Goal: Task Accomplishment & Management: Use online tool/utility

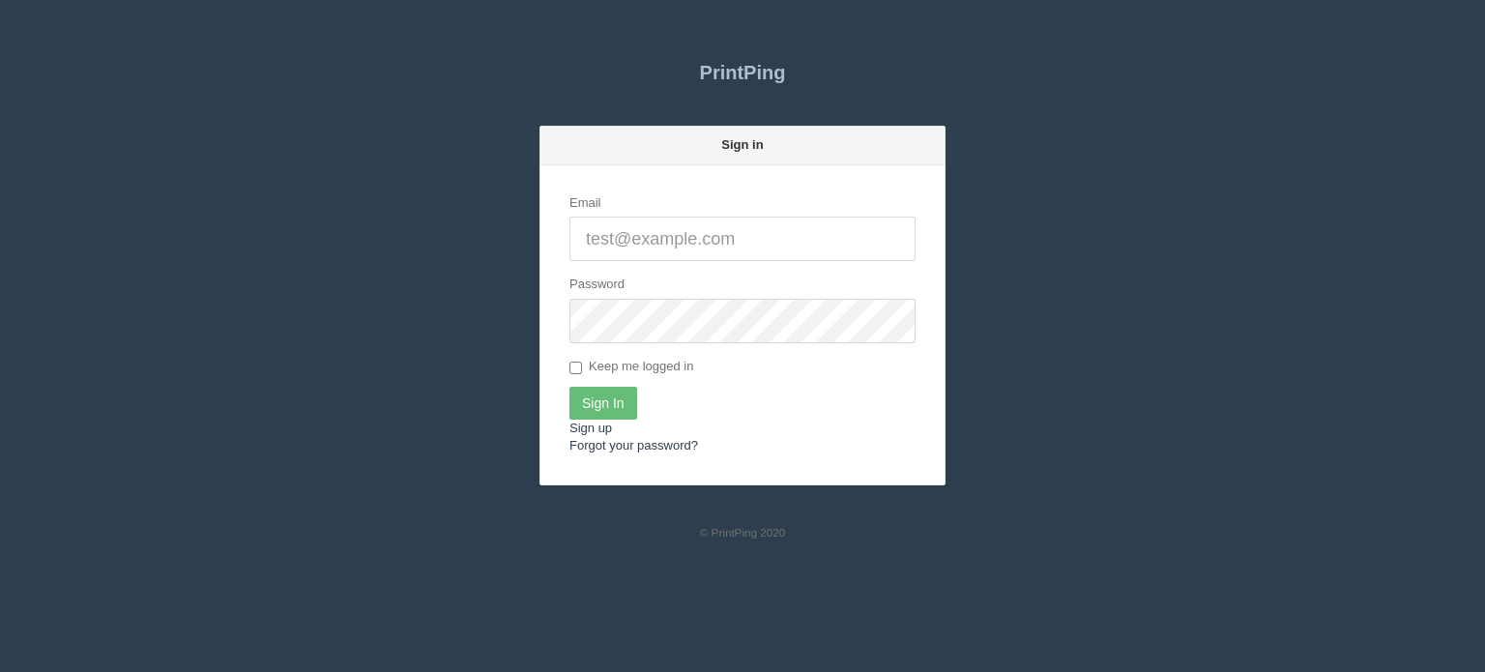
type input "[EMAIL_ADDRESS][DOMAIN_NAME]"
click at [609, 404] on input "Sign In" at bounding box center [604, 403] width 68 height 33
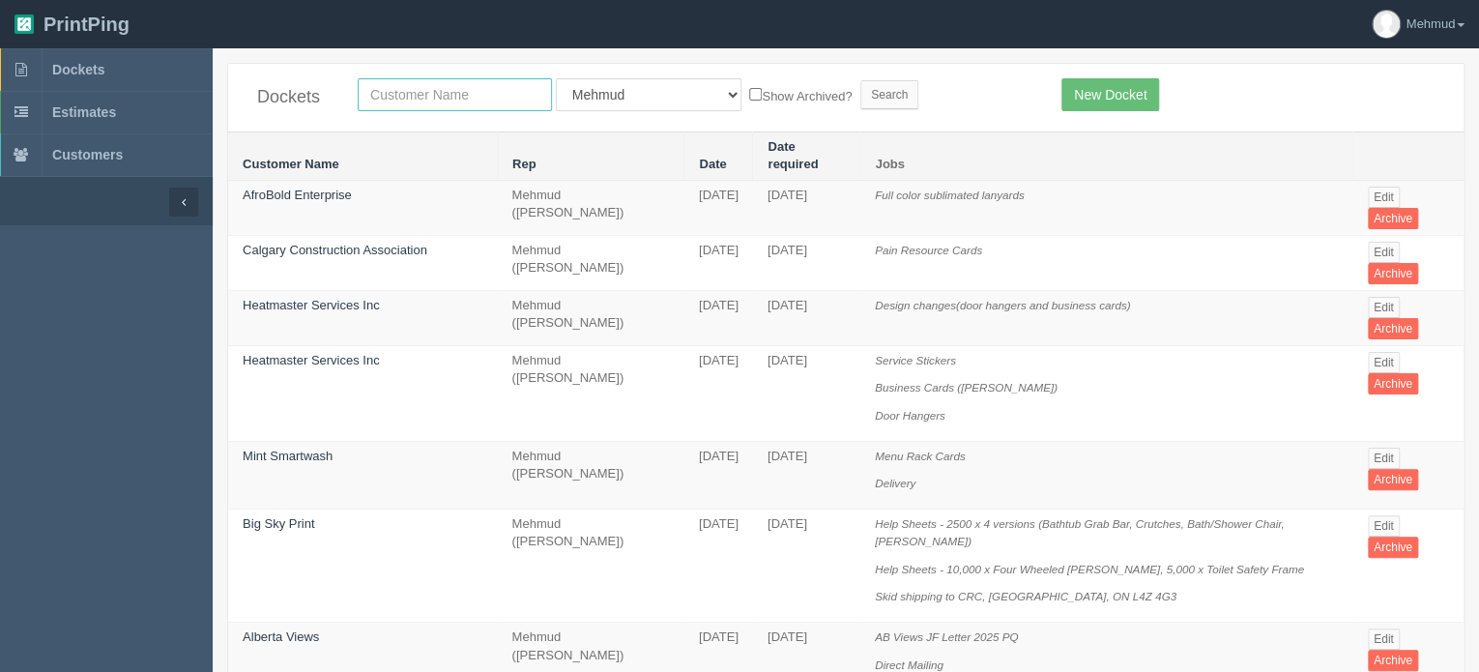
click at [402, 103] on input "text" at bounding box center [455, 94] width 194 height 33
type input "age"
click at [861, 103] on input "Search" at bounding box center [890, 94] width 58 height 29
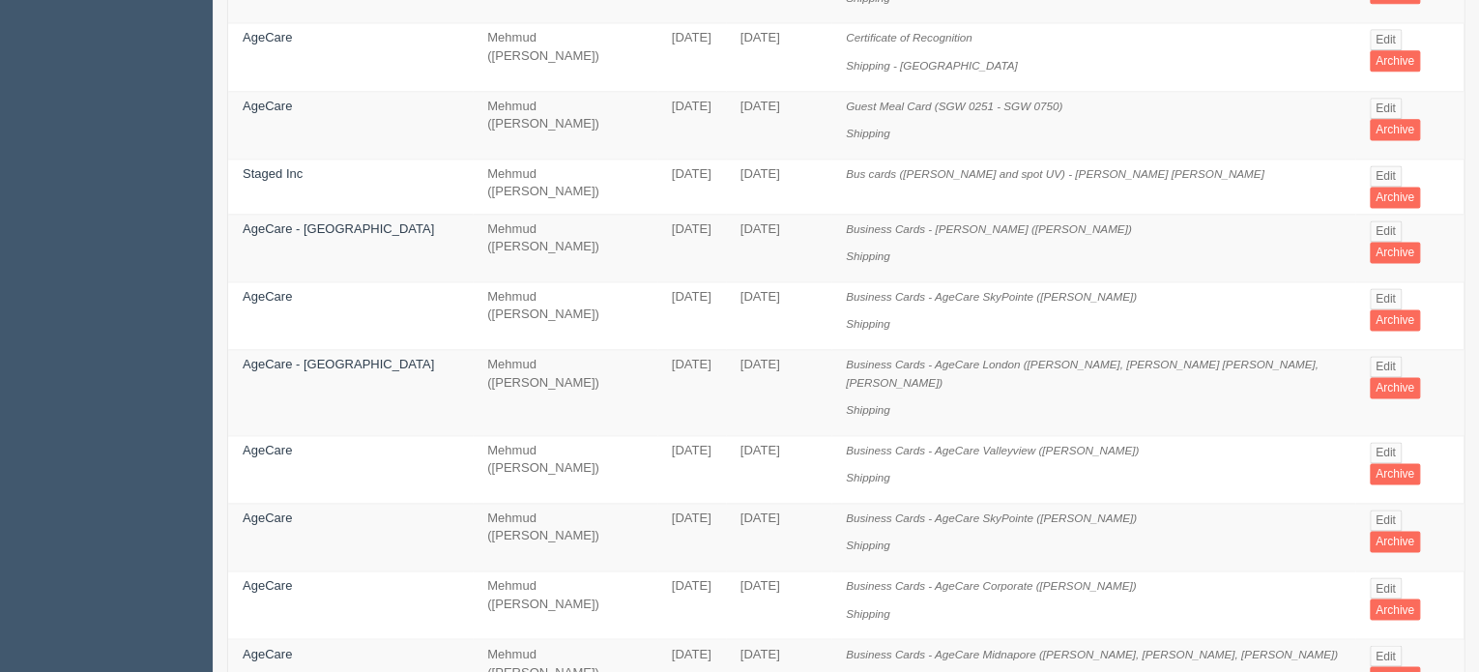
scroll to position [1384, 0]
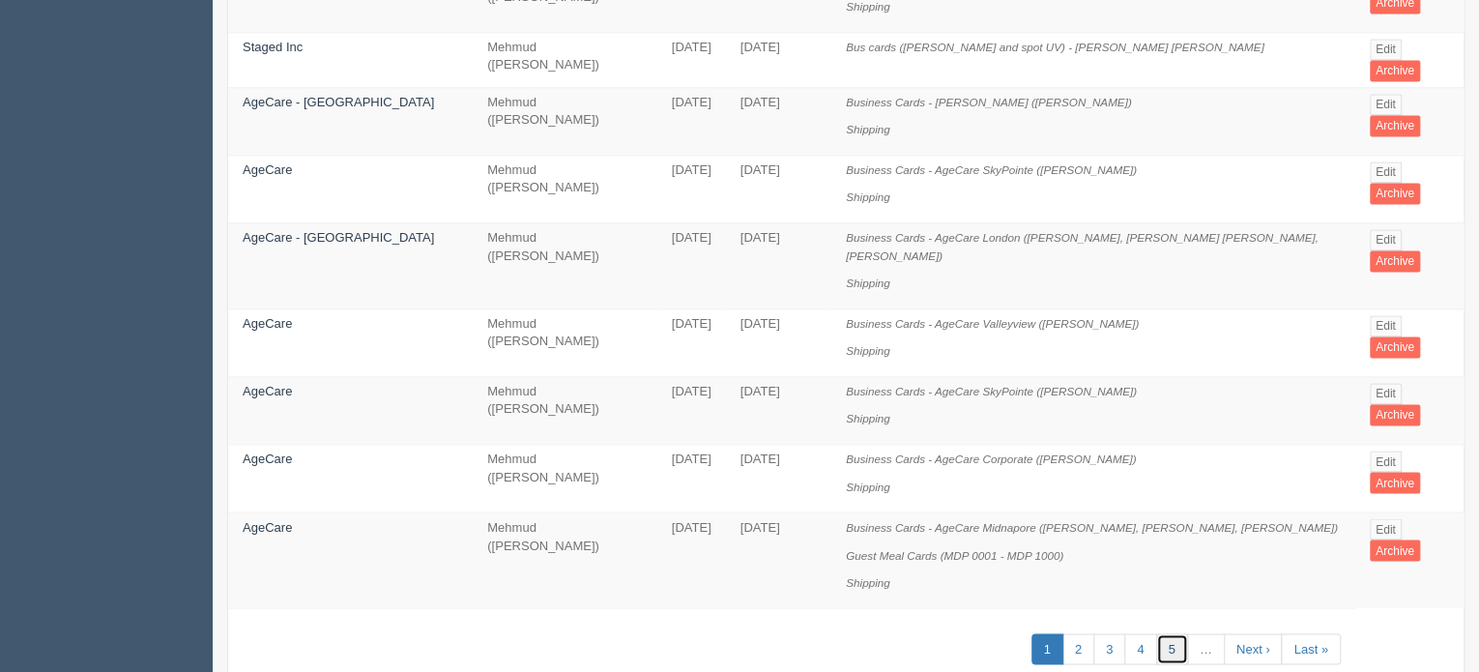
click at [1167, 633] on link "5" at bounding box center [1172, 649] width 32 height 32
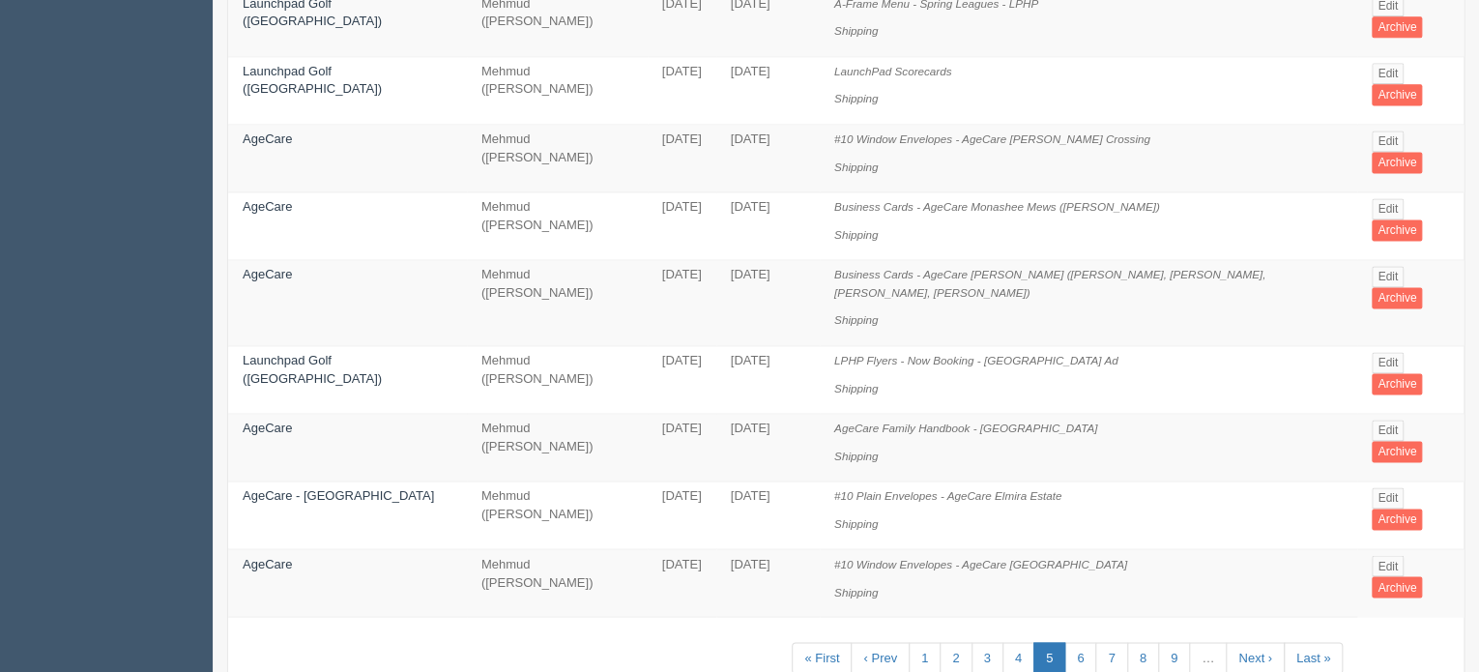
scroll to position [1319, 0]
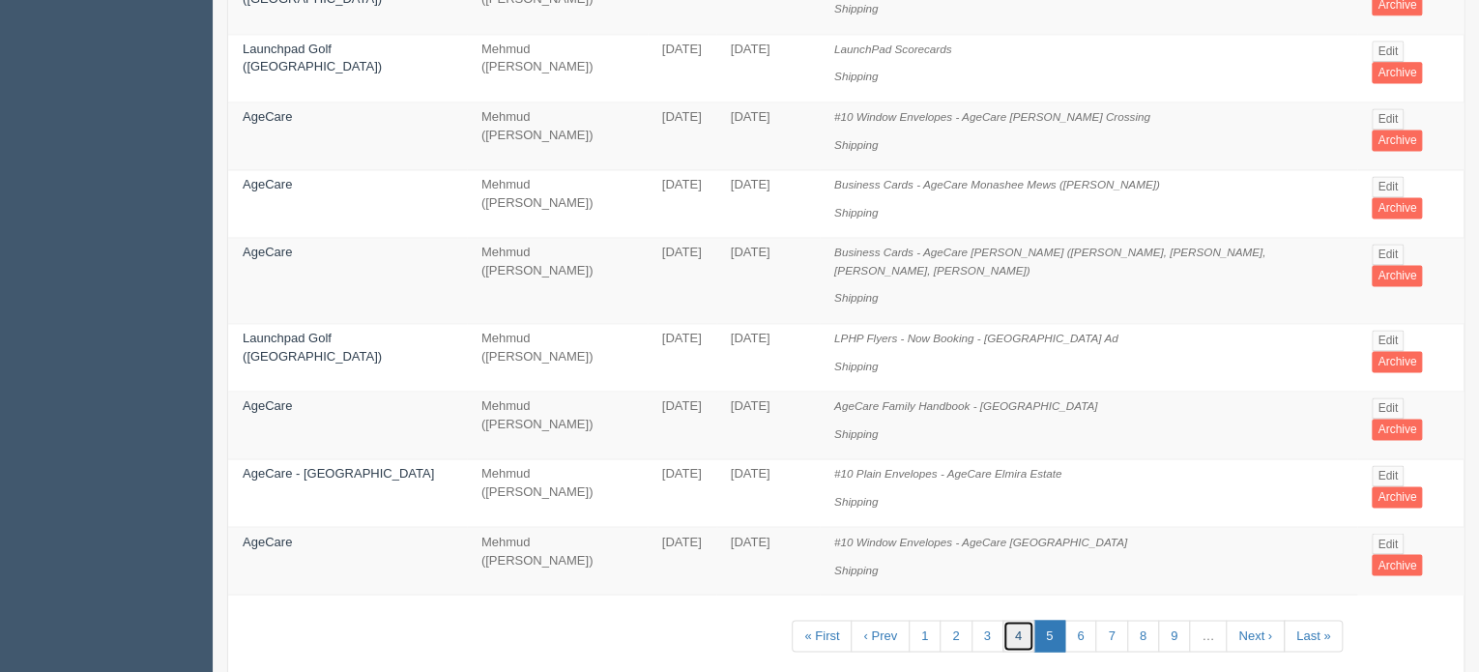
click at [1019, 620] on link "4" at bounding box center [1019, 636] width 32 height 32
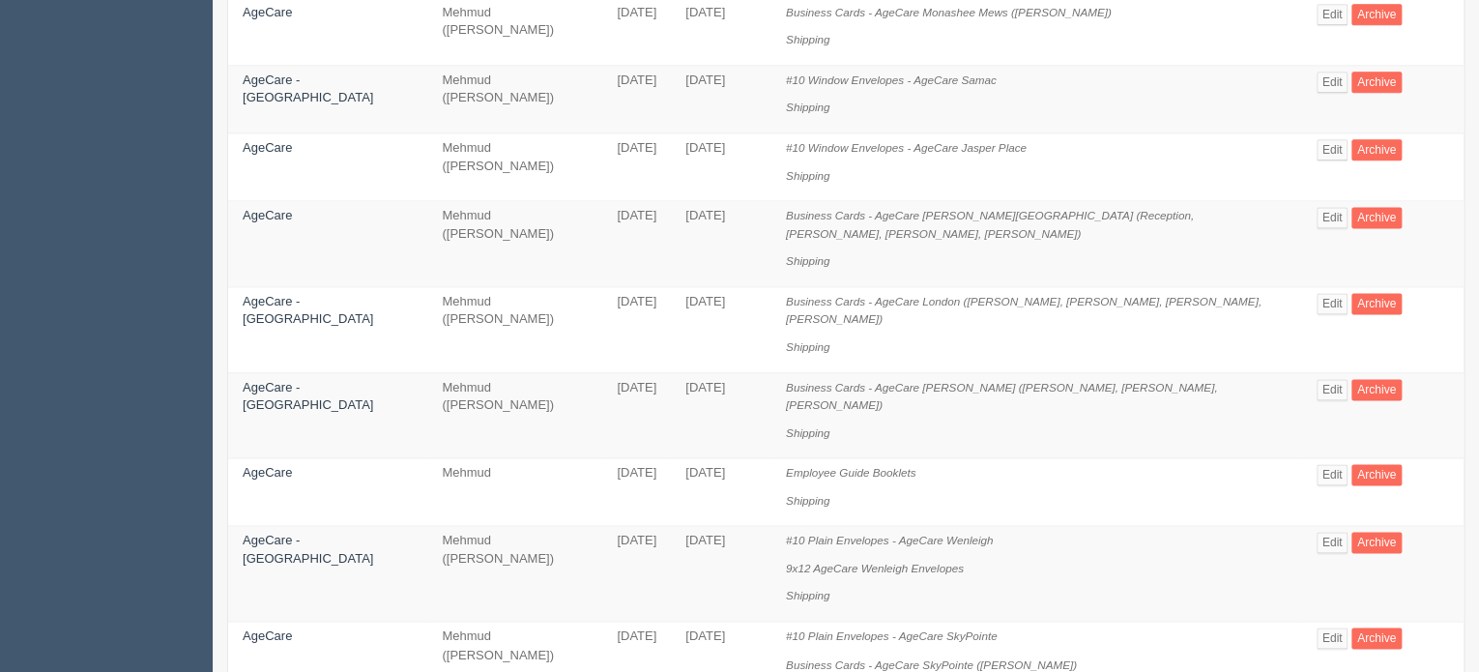
scroll to position [1329, 0]
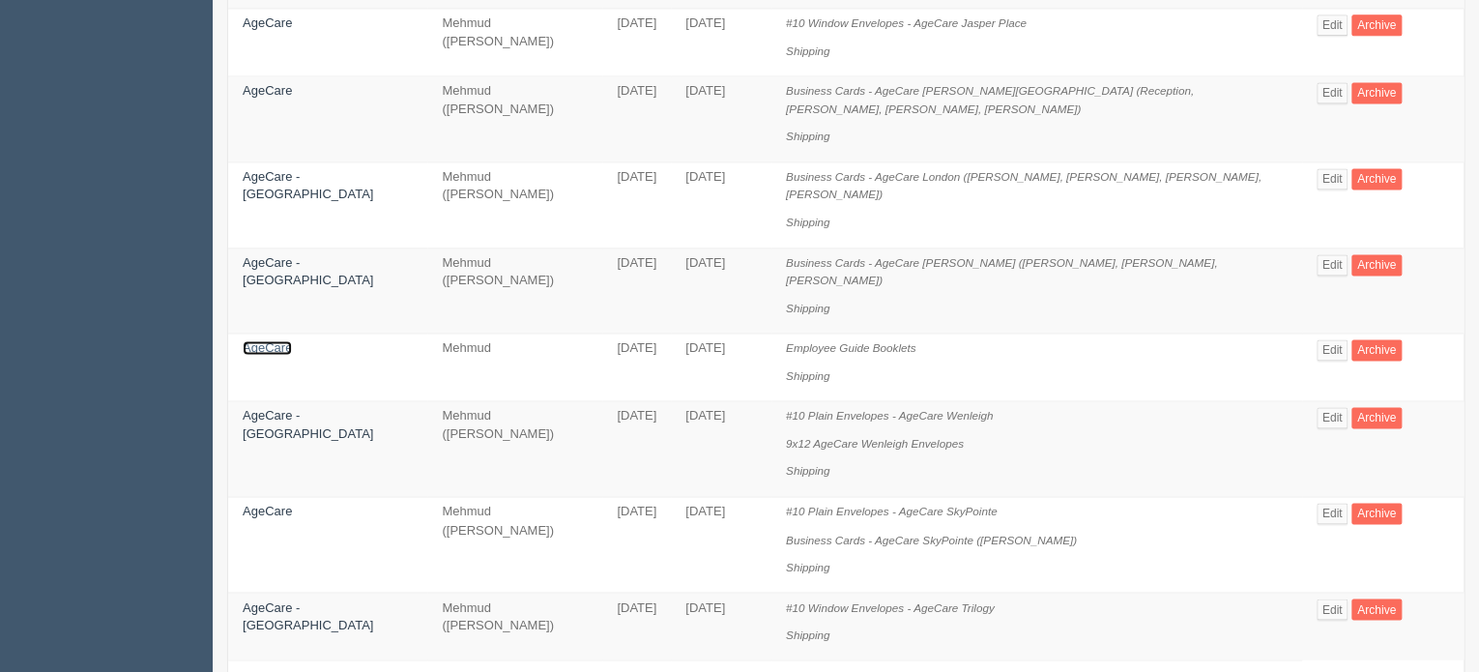
click at [276, 340] on link "AgeCare" at bounding box center [267, 347] width 49 height 15
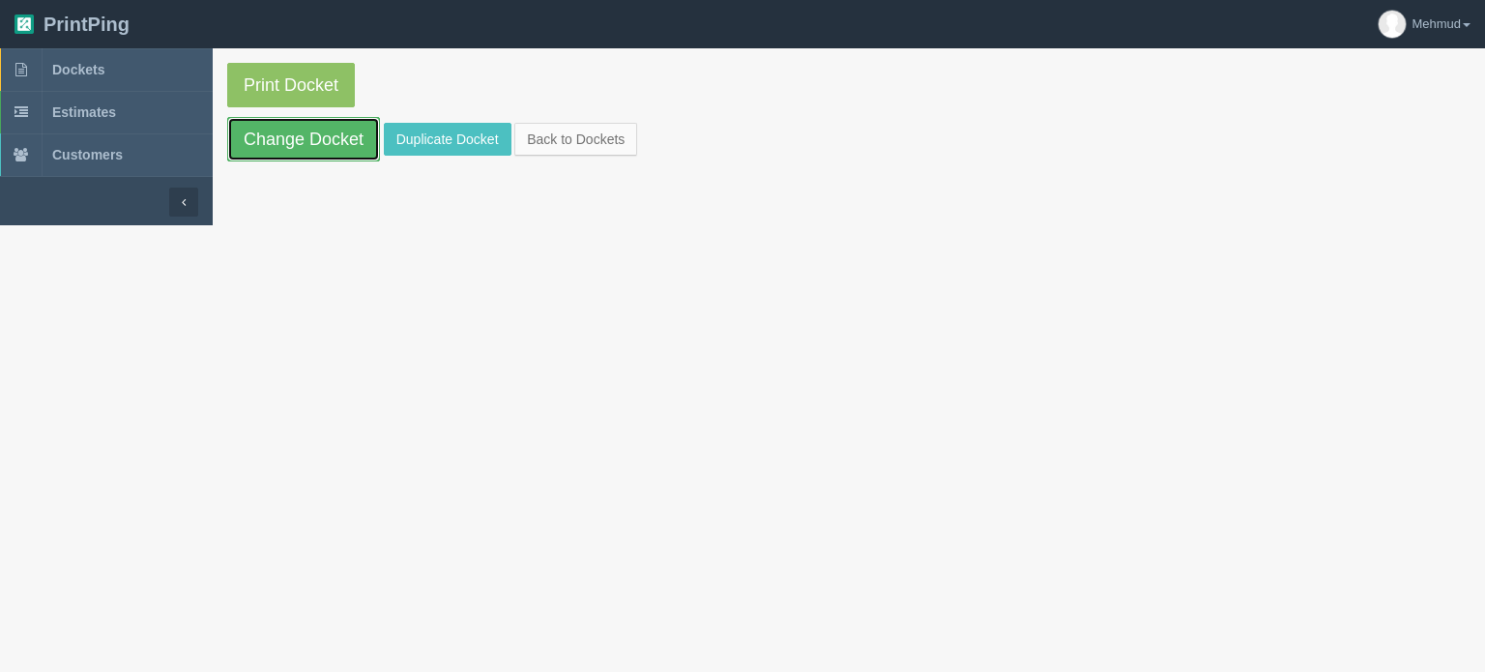
click at [267, 154] on link "Change Docket" at bounding box center [303, 139] width 153 height 44
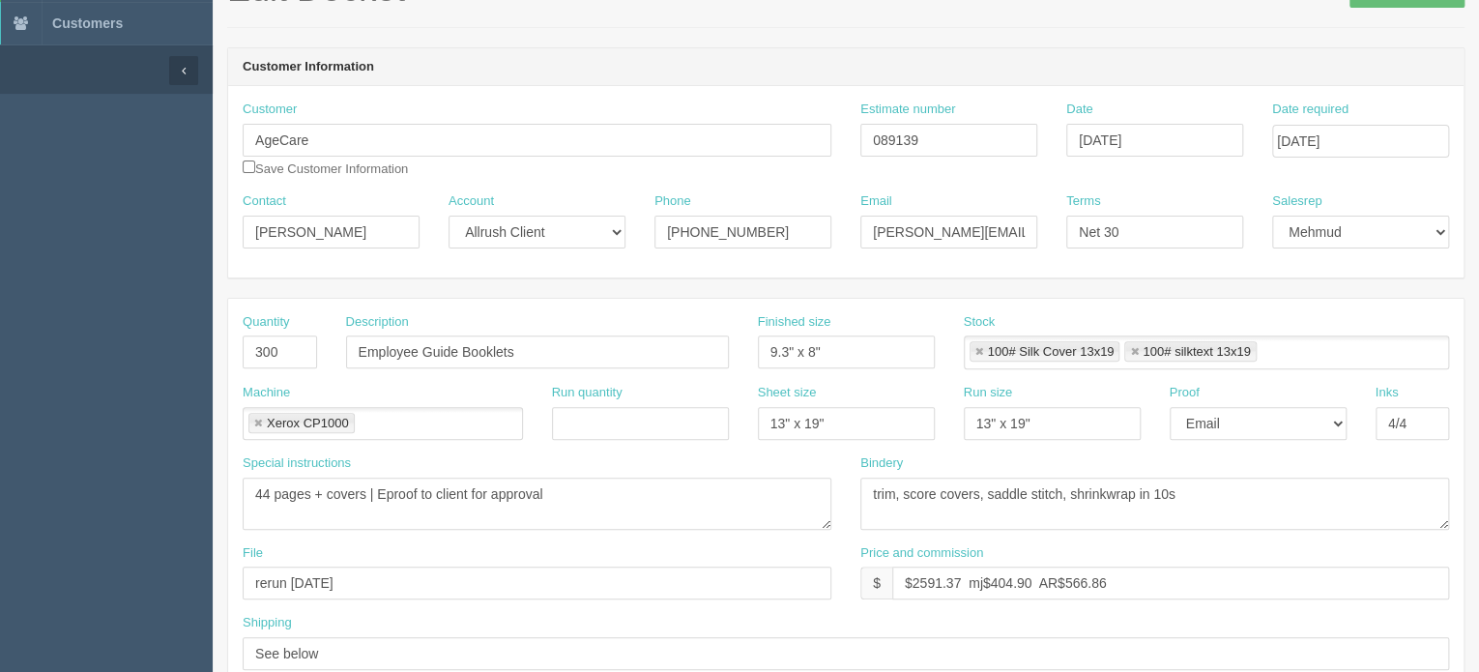
scroll to position [97, 0]
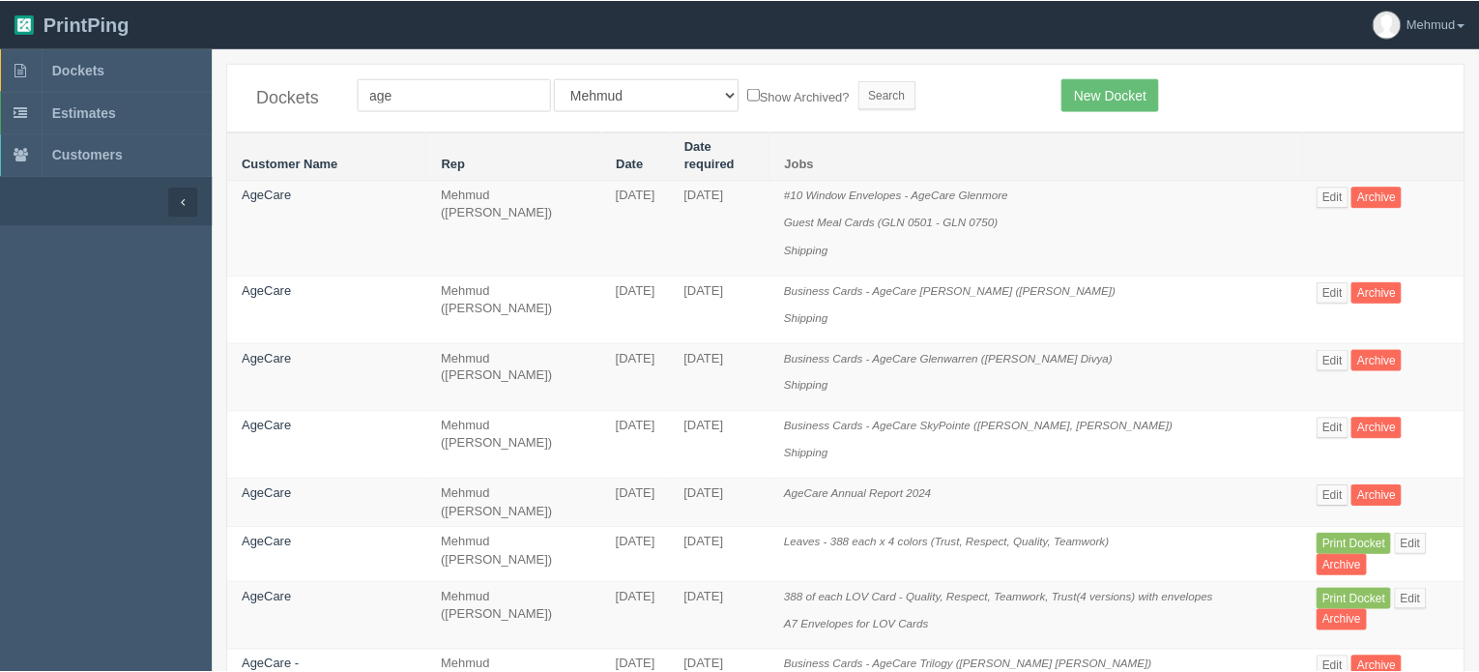
scroll to position [1329, 0]
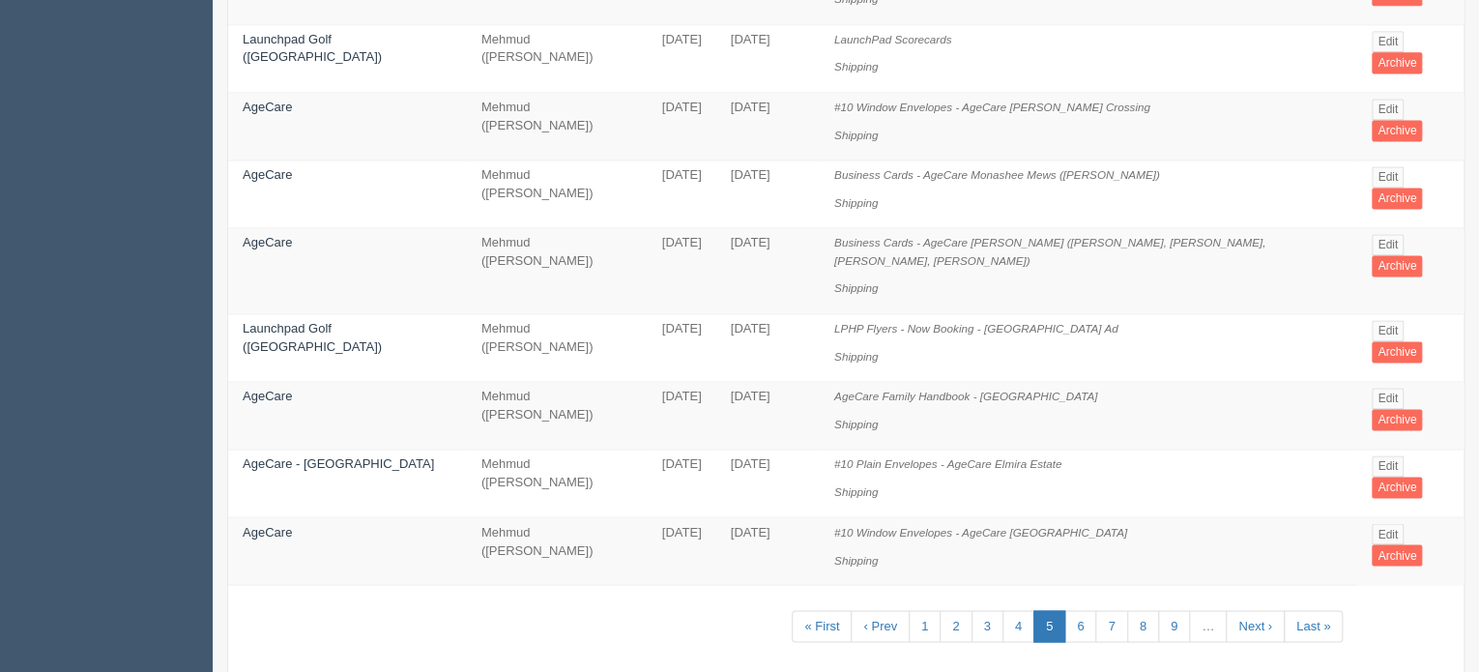
scroll to position [1319, 0]
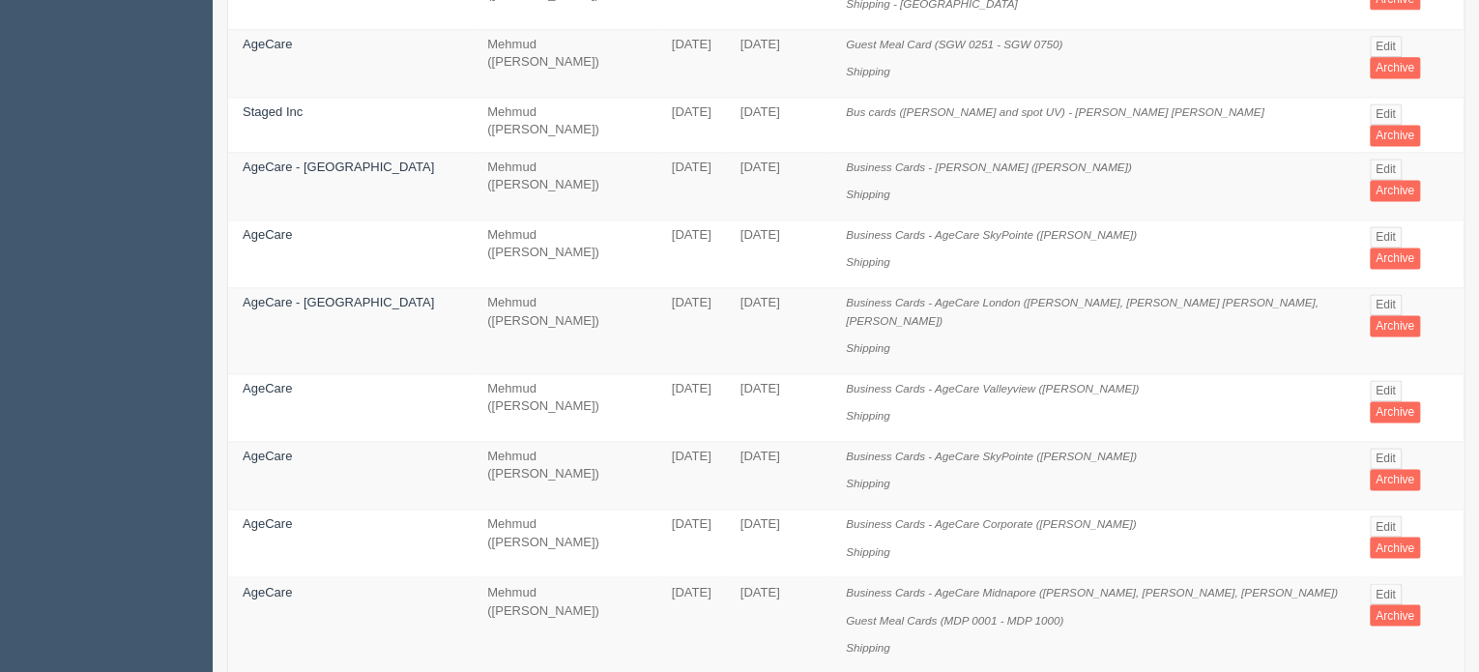
scroll to position [1384, 0]
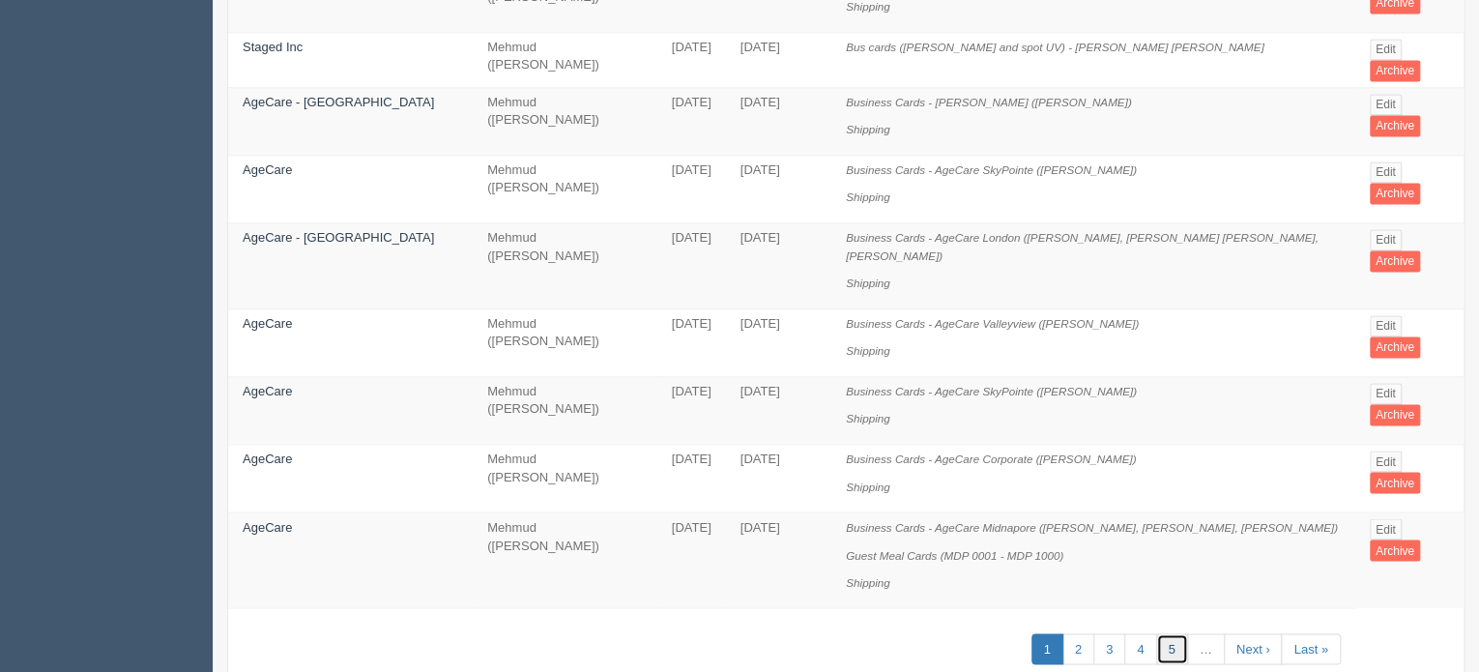
click at [1163, 633] on link "5" at bounding box center [1172, 649] width 32 height 32
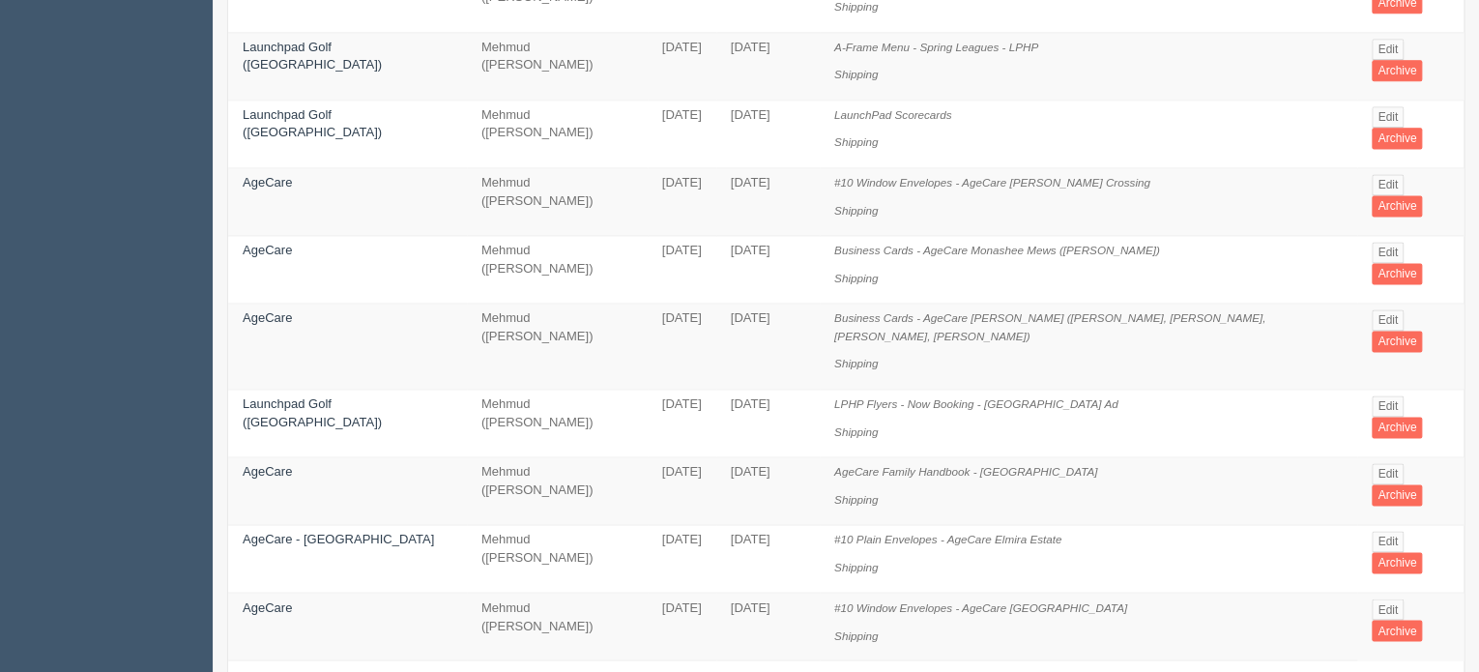
scroll to position [1319, 0]
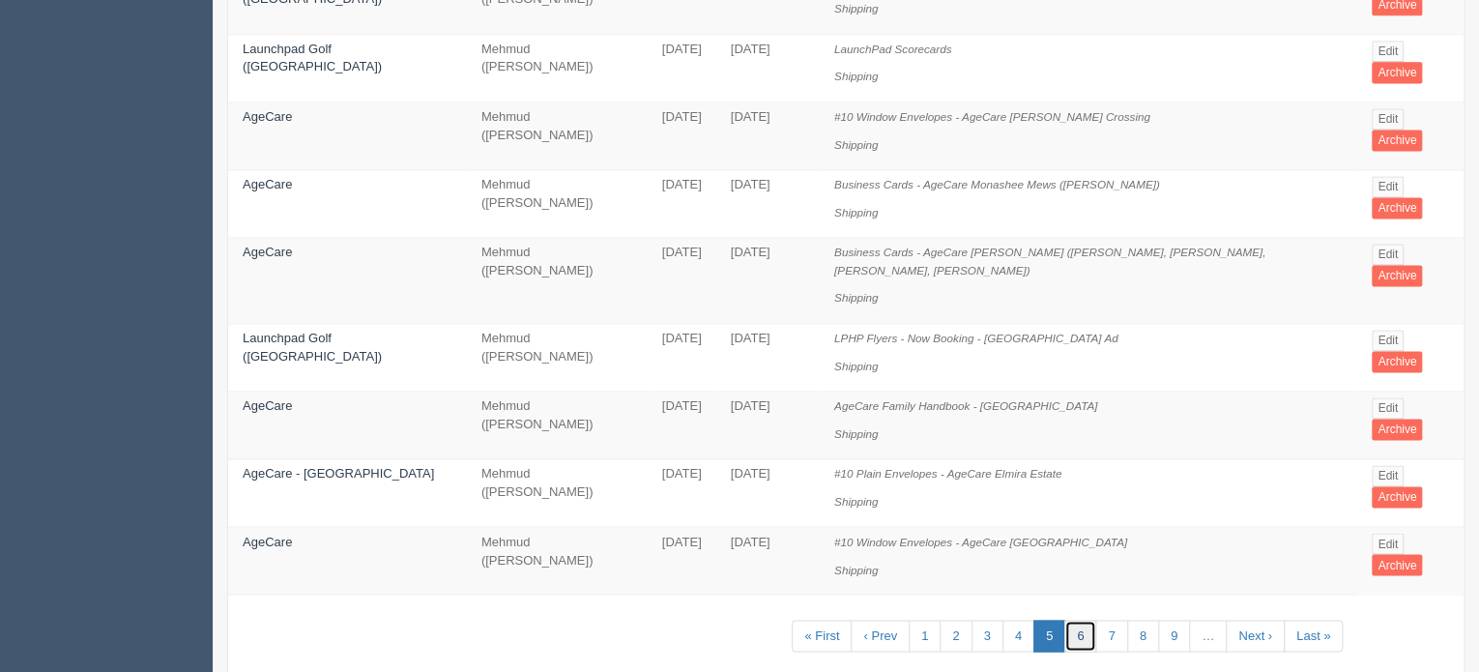
click at [1076, 620] on link "6" at bounding box center [1081, 636] width 32 height 32
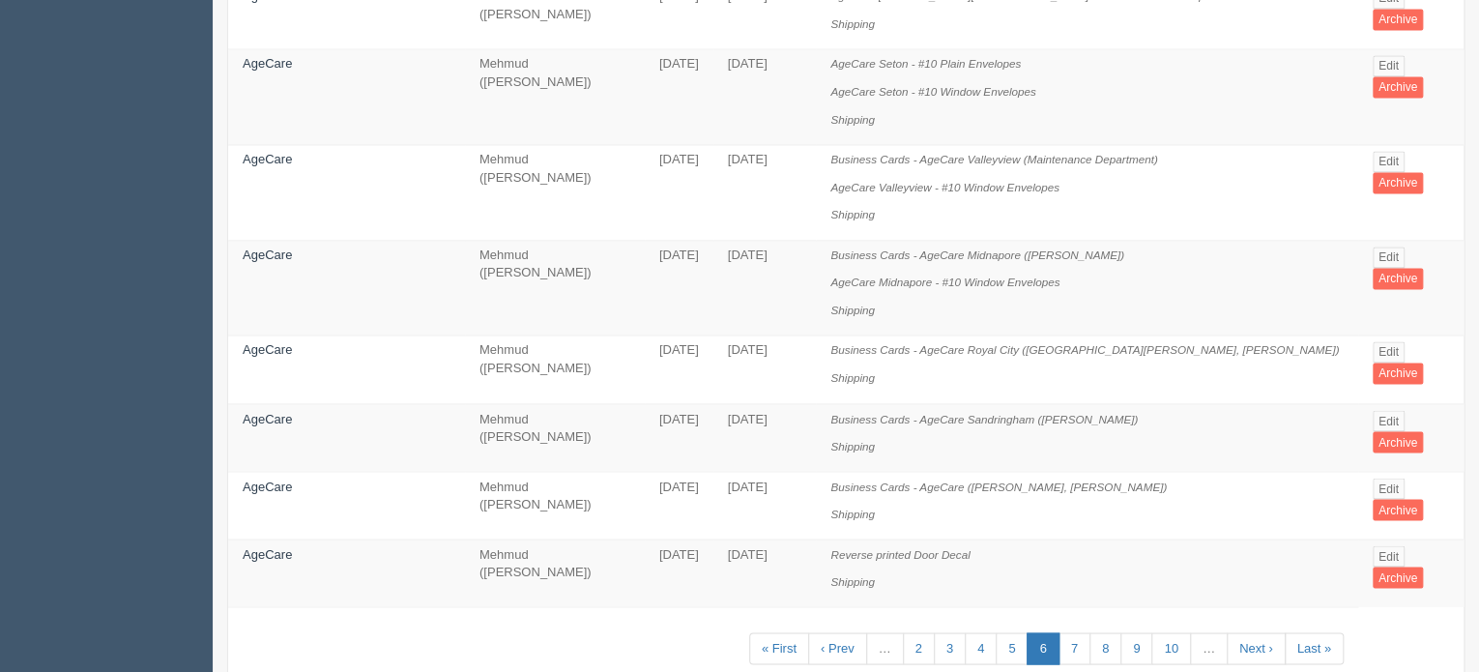
scroll to position [1484, 0]
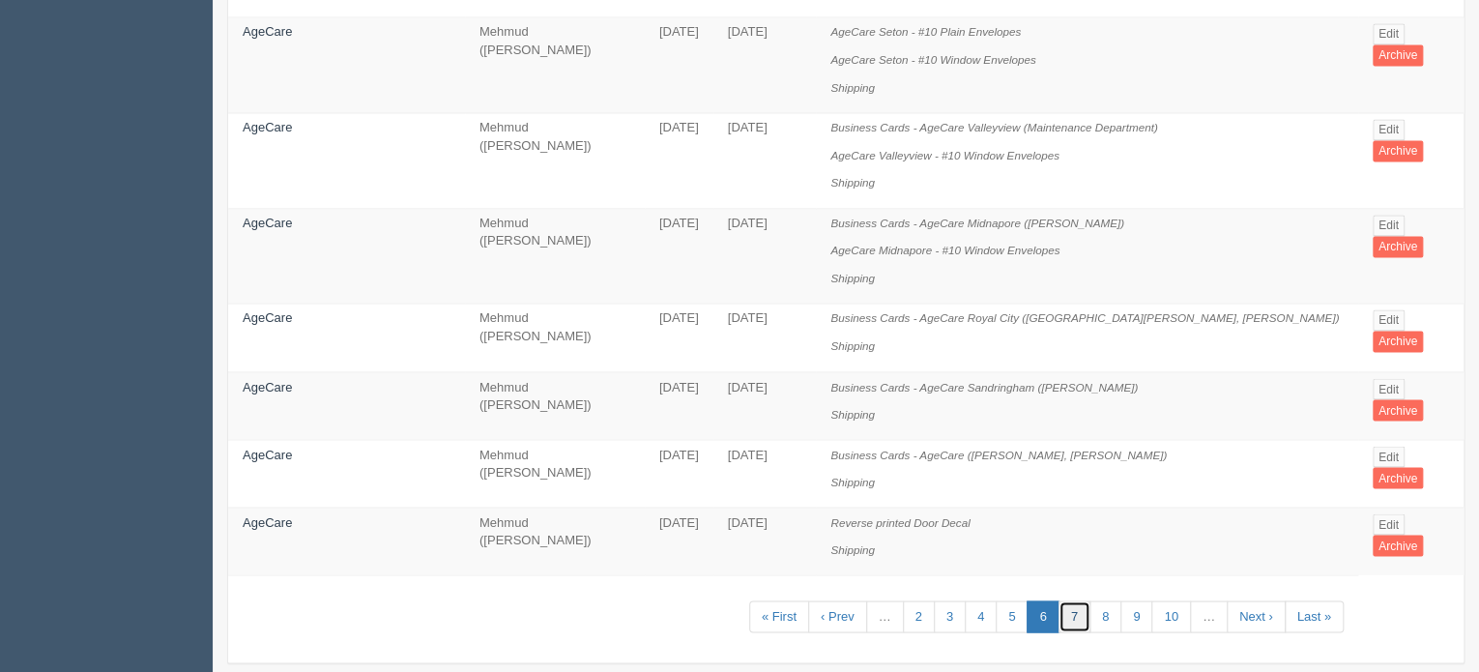
click at [1066, 600] on link "7" at bounding box center [1075, 616] width 32 height 32
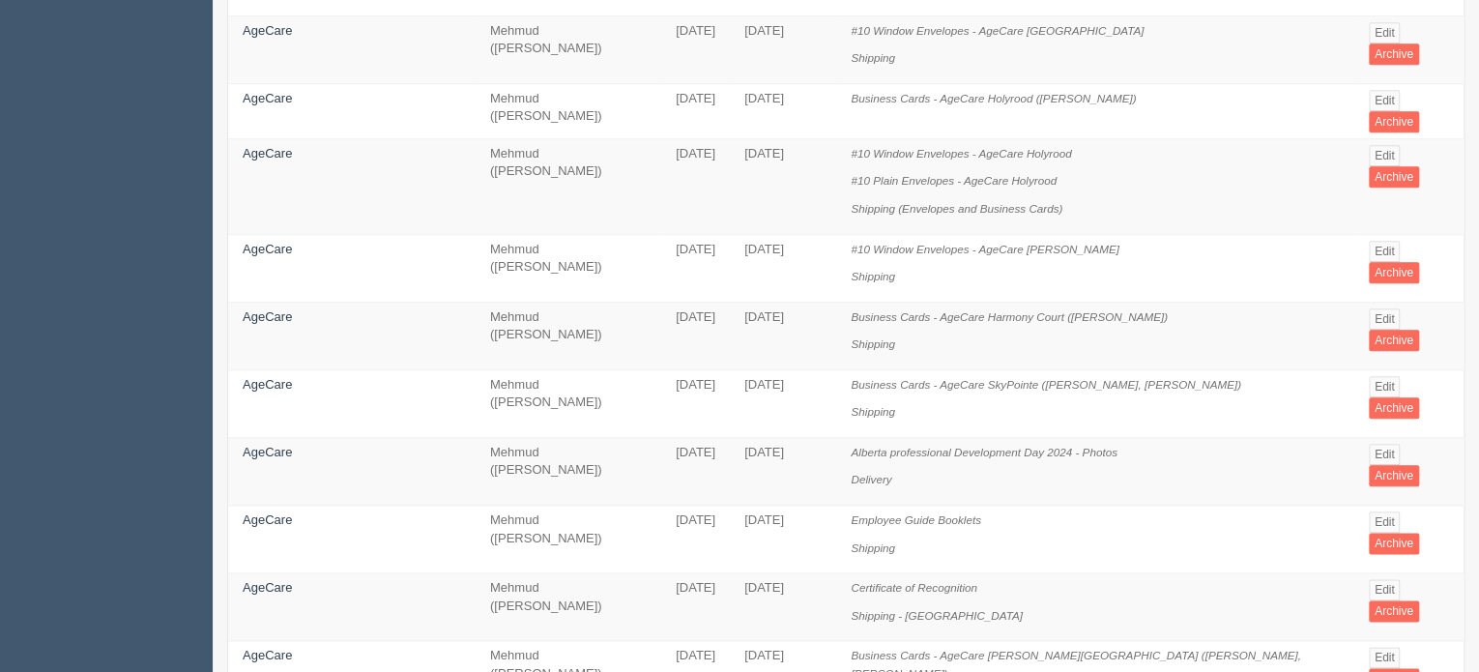
scroll to position [967, 0]
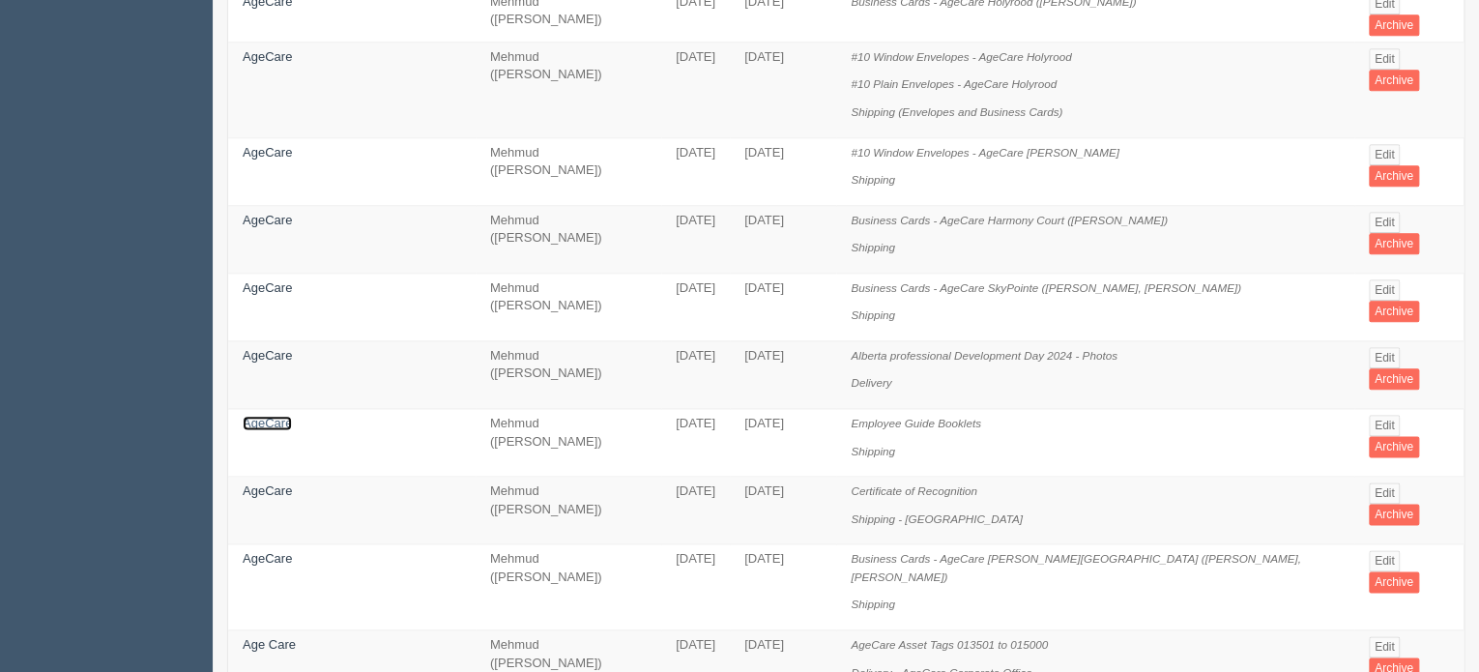
click at [264, 416] on link "AgeCare" at bounding box center [267, 423] width 49 height 15
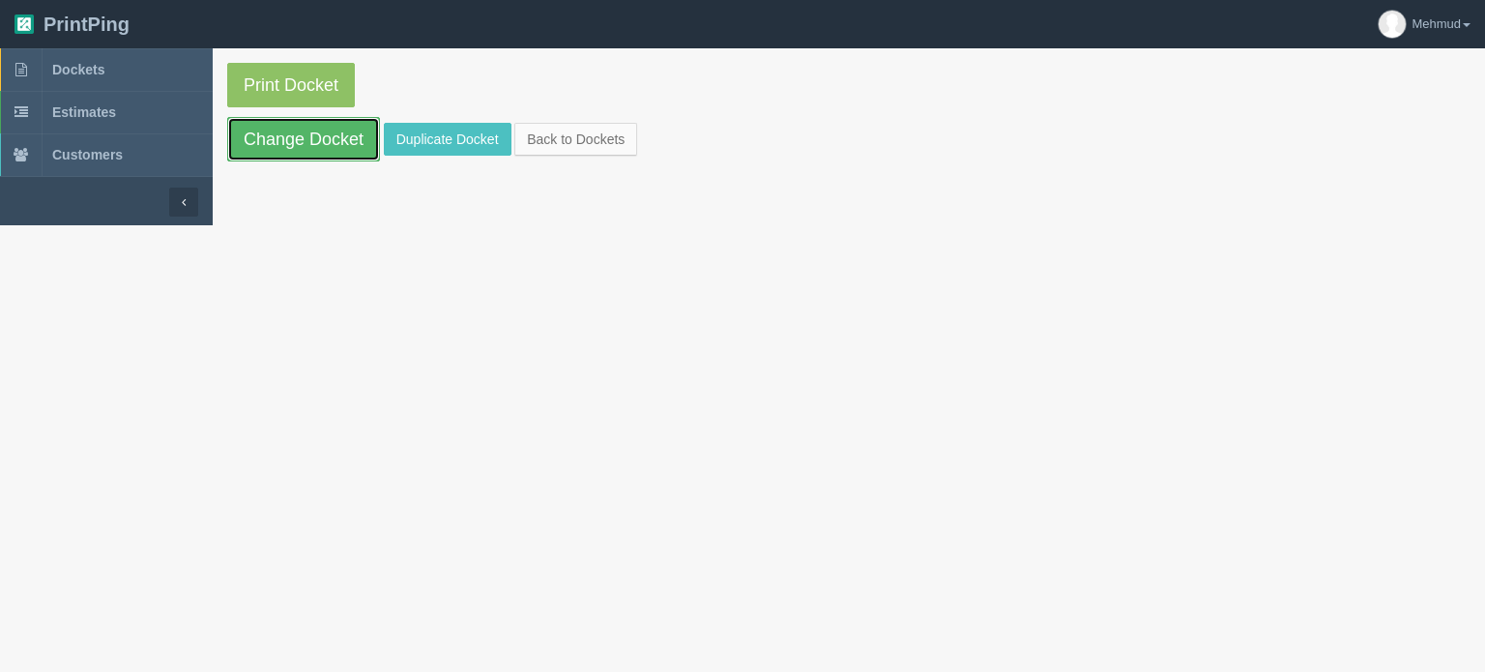
click at [360, 139] on link "Change Docket" at bounding box center [303, 139] width 153 height 44
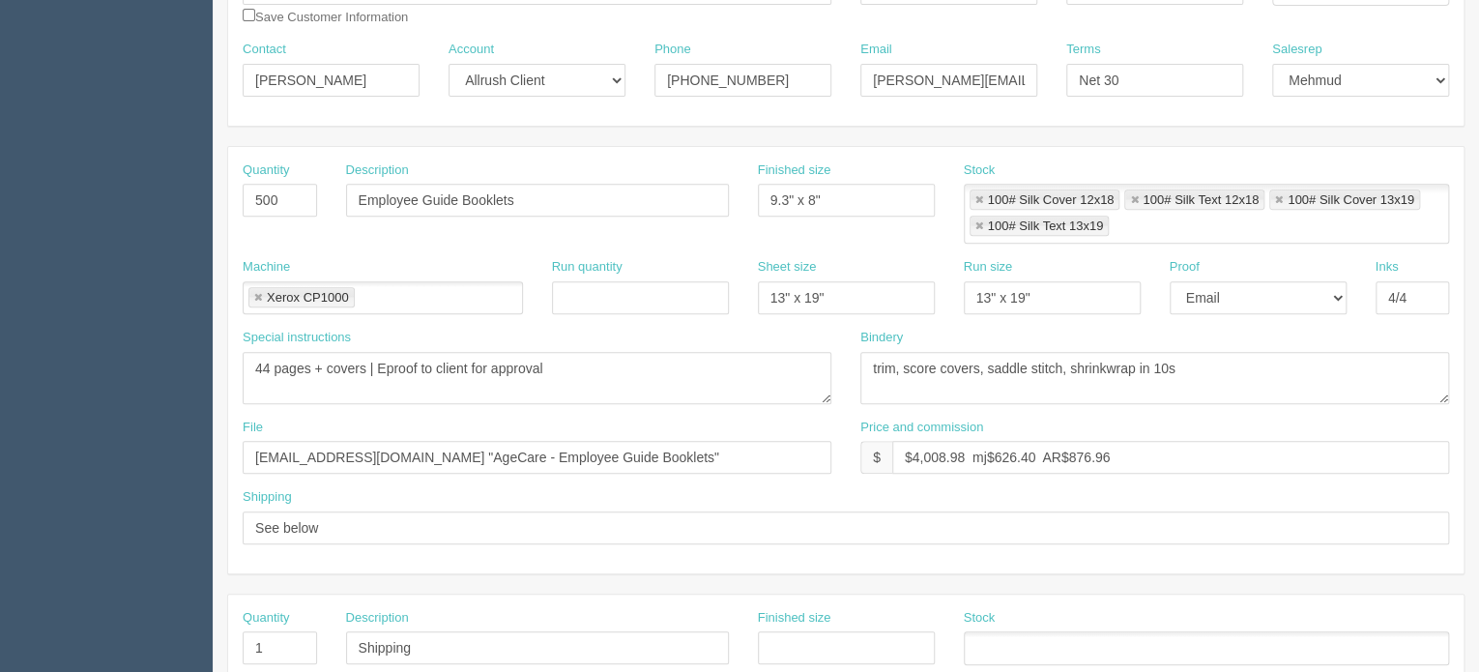
scroll to position [387, 0]
